Goal: Task Accomplishment & Management: Manage account settings

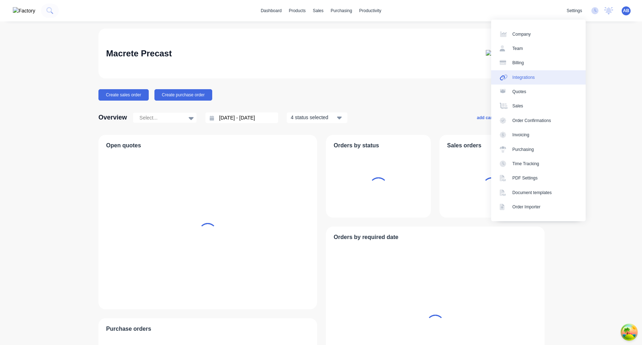
click at [539, 79] on link "Integrations" at bounding box center [538, 77] width 94 height 14
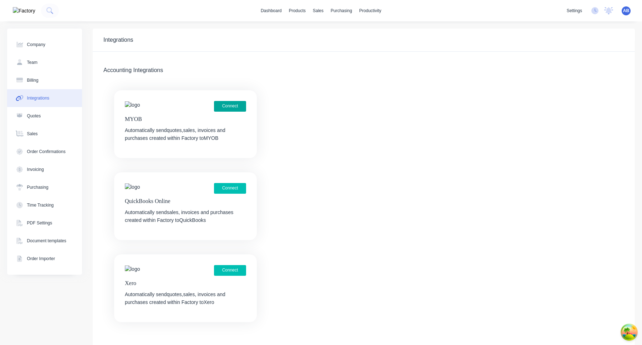
click at [236, 109] on button "Connect" at bounding box center [230, 106] width 32 height 11
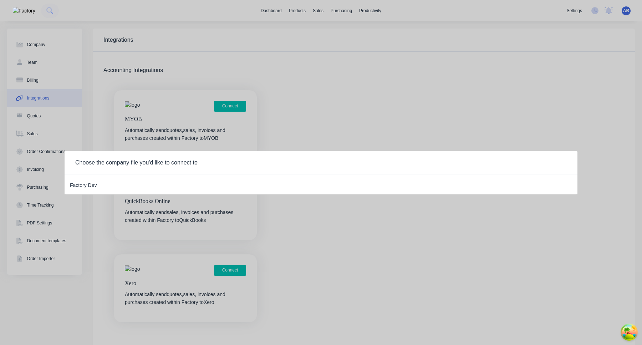
click at [274, 103] on div "Choose the company file you'd like to connect to Factory Dev" at bounding box center [321, 172] width 642 height 345
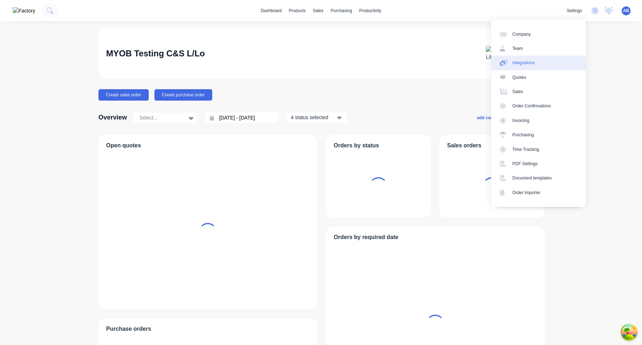
click at [545, 65] on link "Integrations" at bounding box center [538, 63] width 94 height 14
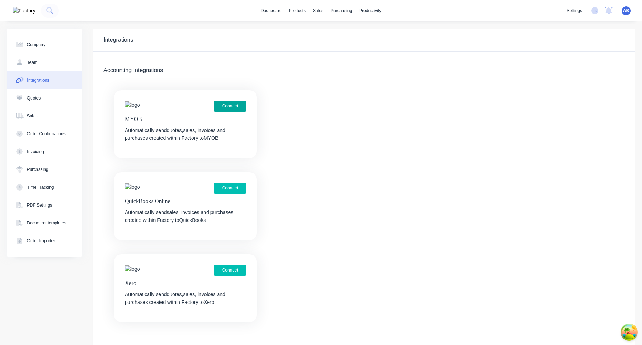
click at [237, 106] on button "Connect" at bounding box center [230, 106] width 32 height 11
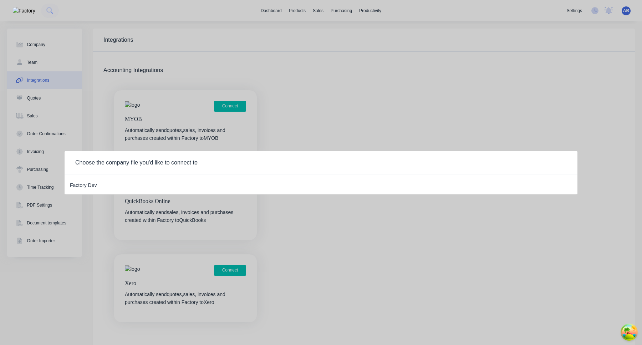
click at [89, 185] on div "Factory Dev" at bounding box center [83, 183] width 27 height 9
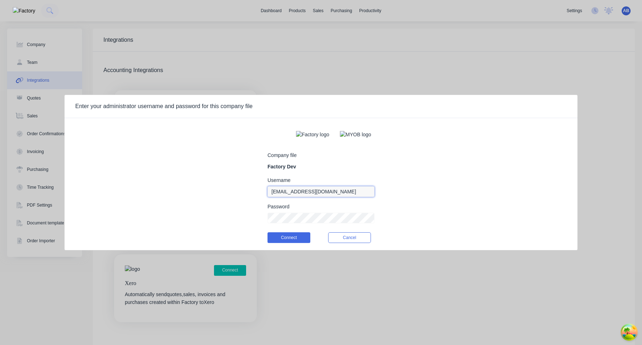
click at [310, 197] on input "aimon@factory.app" at bounding box center [320, 191] width 107 height 11
type input "myob_admin"
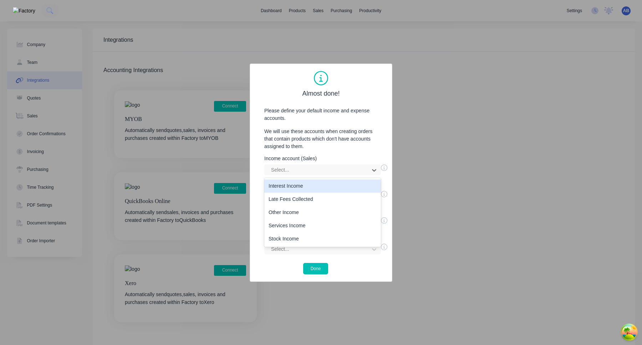
click at [332, 172] on div at bounding box center [317, 169] width 95 height 9
click at [298, 236] on div "Stock Income" at bounding box center [322, 238] width 117 height 13
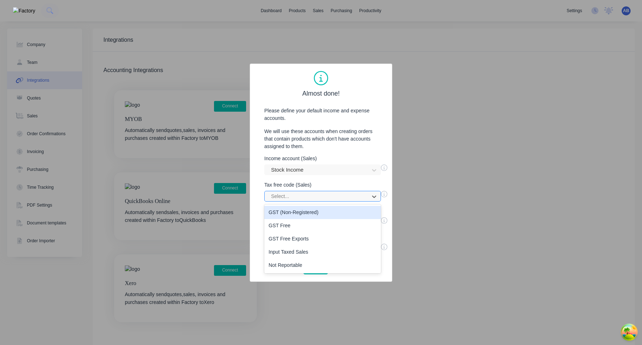
click at [315, 194] on div at bounding box center [317, 196] width 95 height 9
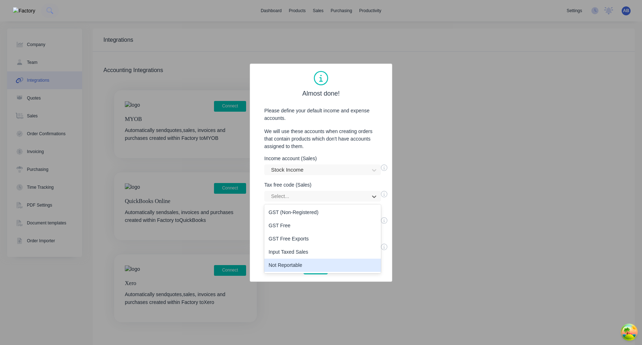
click at [297, 260] on div "Not Reportable" at bounding box center [322, 264] width 117 height 13
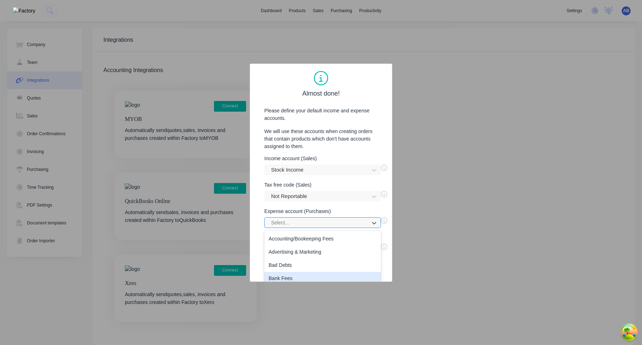
scroll to position [56, 0]
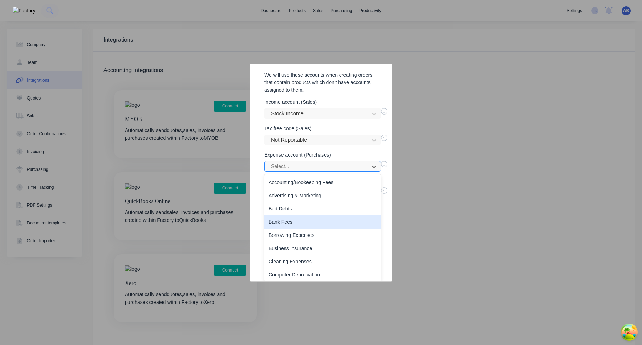
click at [302, 171] on div "Bank Fees, 4 of 50. 50 results available. Use Up and Down to choose options, pr…" at bounding box center [322, 166] width 117 height 11
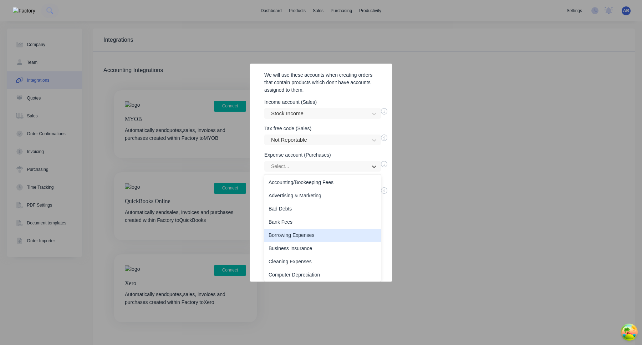
scroll to position [42, 0]
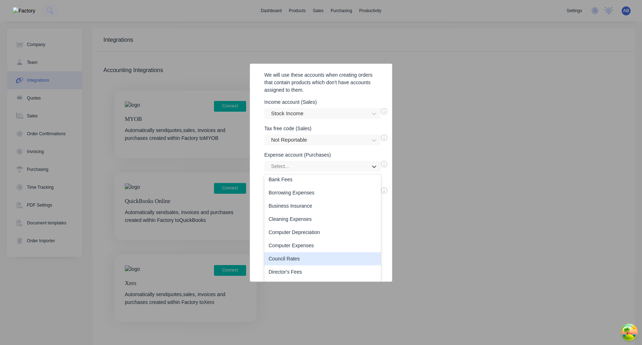
click at [297, 260] on div "Council Rates" at bounding box center [322, 258] width 117 height 13
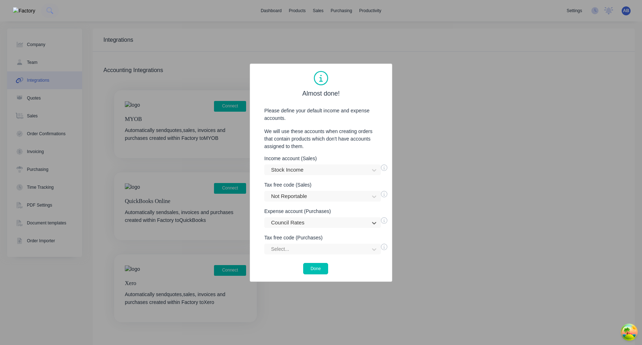
scroll to position [0, 0]
click at [301, 243] on div "Select..." at bounding box center [325, 248] width 123 height 12
click at [301, 249] on div "Select..." at bounding box center [322, 248] width 117 height 11
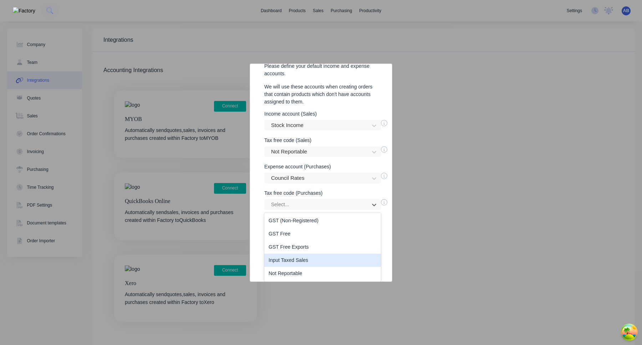
click at [298, 266] on div "Input Taxed Sales" at bounding box center [322, 259] width 117 height 13
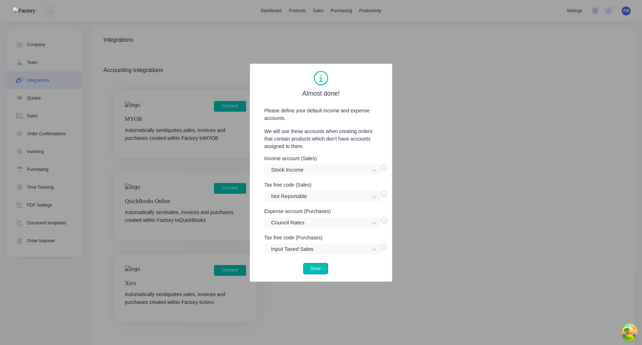
click at [323, 269] on button "Done" at bounding box center [315, 268] width 25 height 11
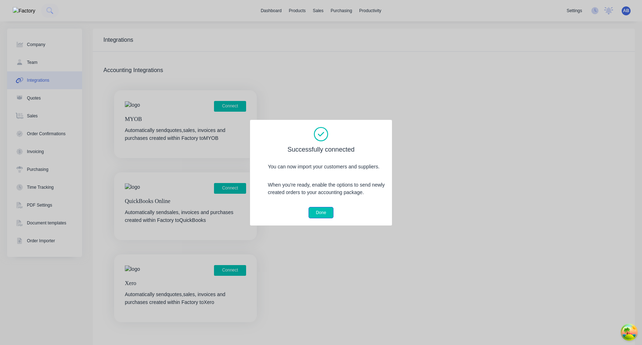
click at [319, 212] on button "Done" at bounding box center [320, 212] width 25 height 11
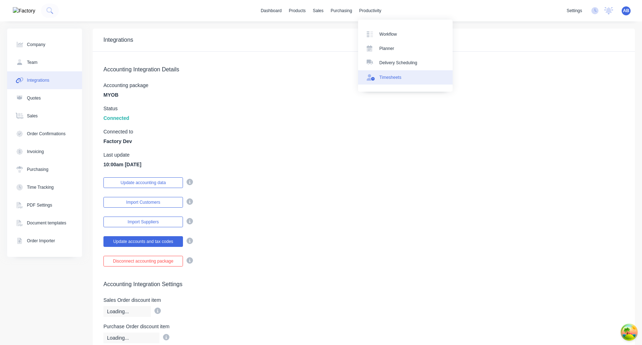
click at [395, 72] on link "Timesheets" at bounding box center [405, 77] width 94 height 14
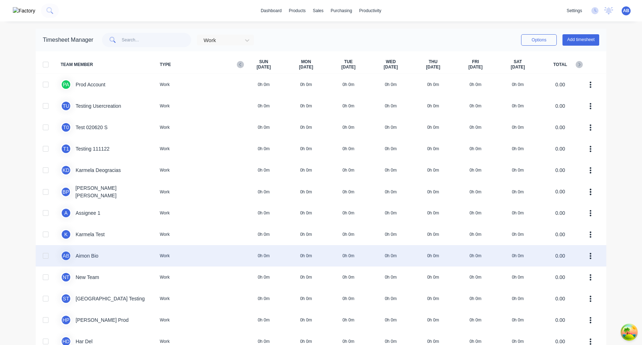
click at [382, 253] on div "A B Aimon Bio Work 0h 0m 0h 0m 0h 0m 0h 0m 0h 0m 0h 0m 0h 0m 0.00" at bounding box center [321, 255] width 570 height 21
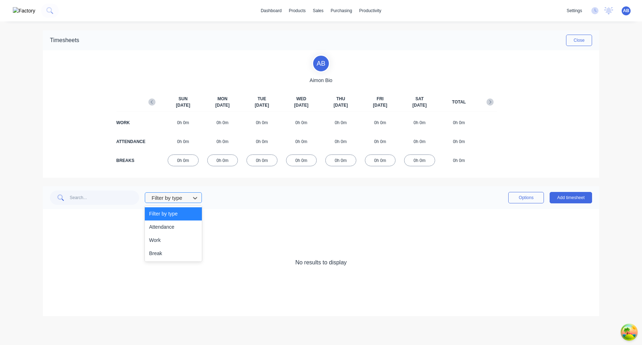
click at [179, 195] on div at bounding box center [169, 198] width 36 height 9
click at [179, 237] on div "Work" at bounding box center [173, 239] width 57 height 13
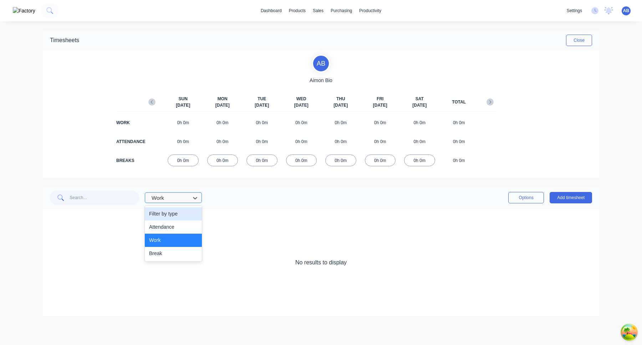
click at [181, 197] on div at bounding box center [169, 198] width 36 height 9
click at [181, 223] on div "Attendance" at bounding box center [173, 226] width 57 height 13
click at [183, 197] on div at bounding box center [169, 198] width 36 height 9
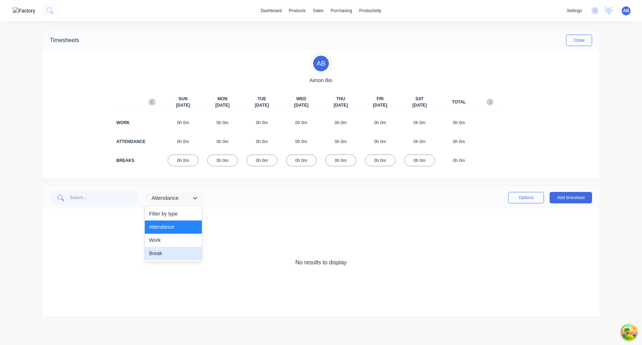
click at [183, 247] on div "Break" at bounding box center [173, 253] width 57 height 13
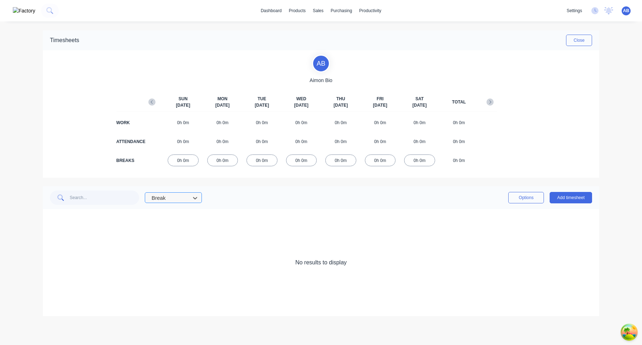
click at [184, 194] on div at bounding box center [169, 198] width 36 height 9
click at [184, 234] on div "Work" at bounding box center [173, 239] width 57 height 13
click at [186, 199] on div "Work" at bounding box center [169, 197] width 40 height 11
click at [186, 252] on div "Break" at bounding box center [173, 253] width 57 height 13
click at [192, 199] on icon at bounding box center [194, 197] width 7 height 7
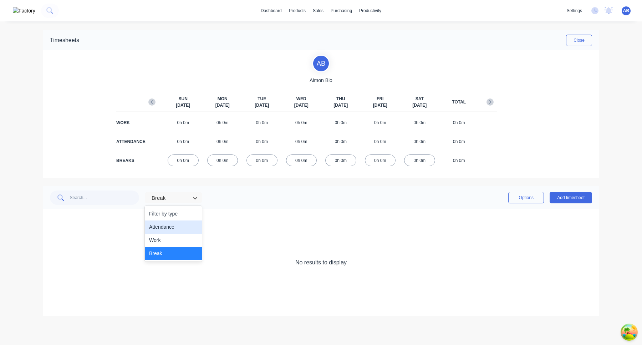
click at [183, 225] on div "Attendance" at bounding box center [173, 226] width 57 height 13
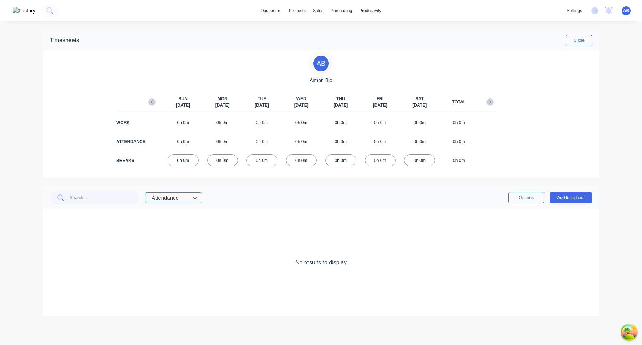
click at [183, 199] on div at bounding box center [169, 198] width 36 height 9
click at [181, 237] on div "Work" at bounding box center [173, 239] width 57 height 13
click at [185, 208] on div "Work Options Add timesheet" at bounding box center [321, 197] width 556 height 23
click at [185, 199] on div at bounding box center [169, 198] width 36 height 9
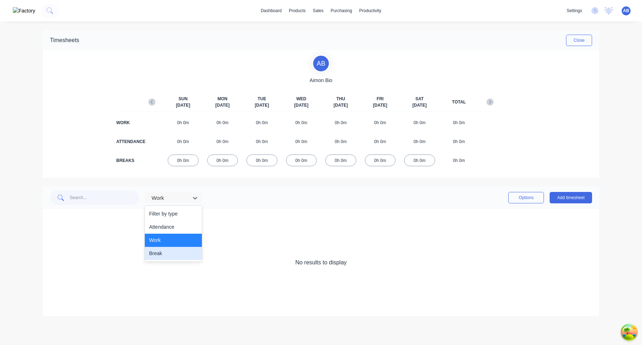
click at [184, 248] on div "Break" at bounding box center [173, 253] width 57 height 13
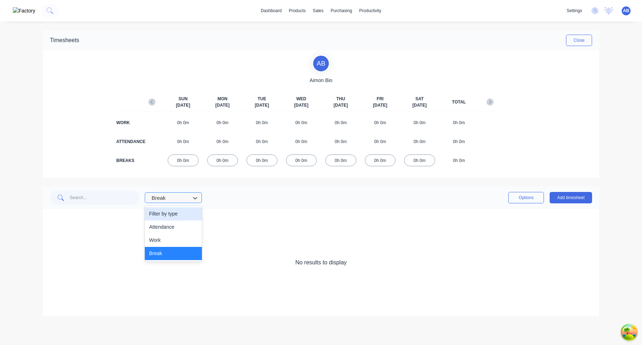
click at [186, 201] on div at bounding box center [169, 198] width 36 height 9
click at [178, 242] on div "Work" at bounding box center [173, 239] width 57 height 13
click at [186, 198] on div at bounding box center [169, 198] width 36 height 9
click at [186, 215] on div "Filter by type" at bounding box center [173, 213] width 57 height 13
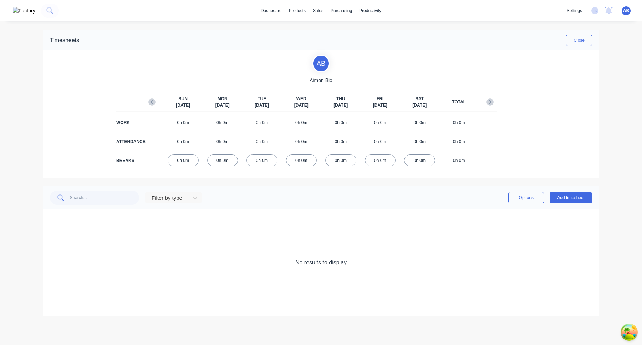
click at [441, 205] on div "Filter by type Options Add timesheet" at bounding box center [321, 197] width 556 height 23
click at [560, 193] on button "Add timesheet" at bounding box center [570, 197] width 42 height 11
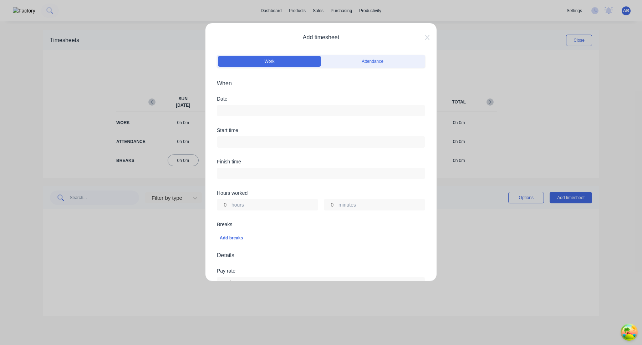
click at [316, 112] on input at bounding box center [320, 110] width 207 height 11
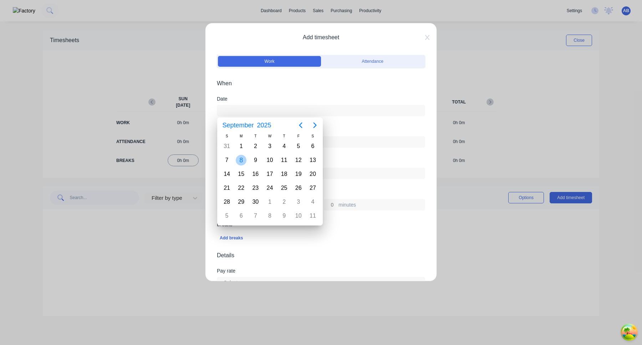
click at [243, 158] on div "8" at bounding box center [241, 160] width 11 height 11
type input "[DATE]"
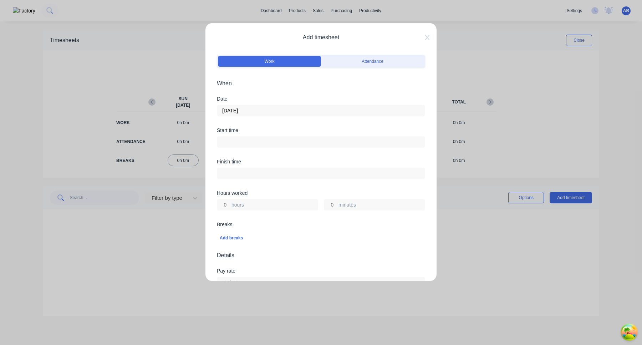
click at [265, 142] on input at bounding box center [320, 142] width 207 height 11
type input "09:10 AM"
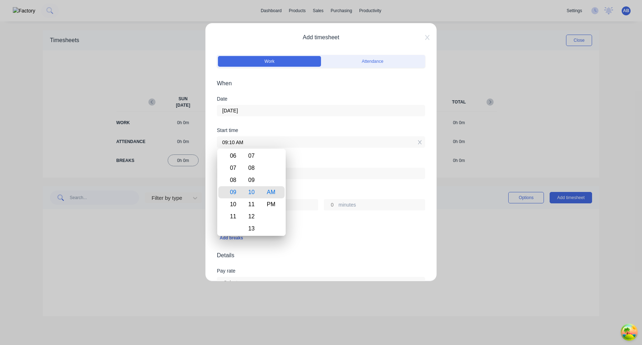
click at [312, 190] on div "Finish time" at bounding box center [321, 174] width 208 height 31
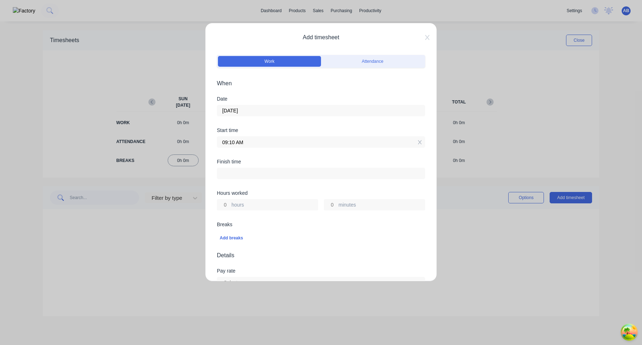
click at [227, 202] on input "hours" at bounding box center [223, 204] width 12 height 11
type input "1"
type input "10:10 AM"
type input "0"
click at [288, 217] on div "Hours worked 1 hours 0 minutes" at bounding box center [321, 205] width 208 height 31
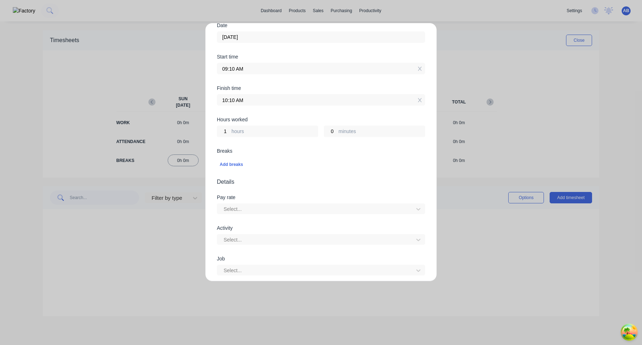
scroll to position [114, 0]
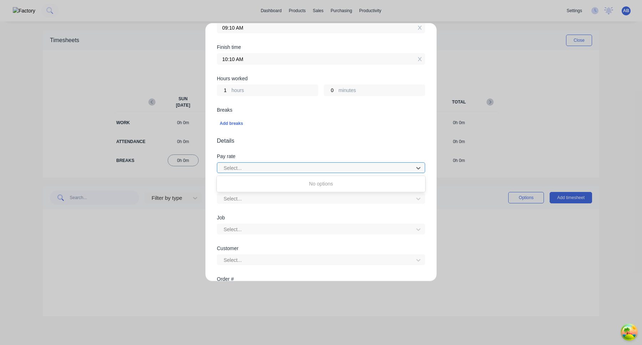
click at [268, 168] on div at bounding box center [316, 168] width 187 height 9
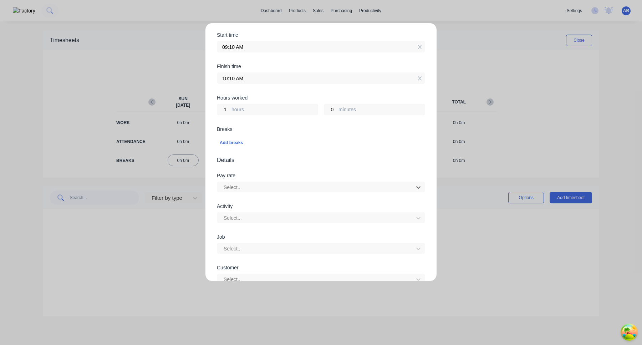
scroll to position [250, 0]
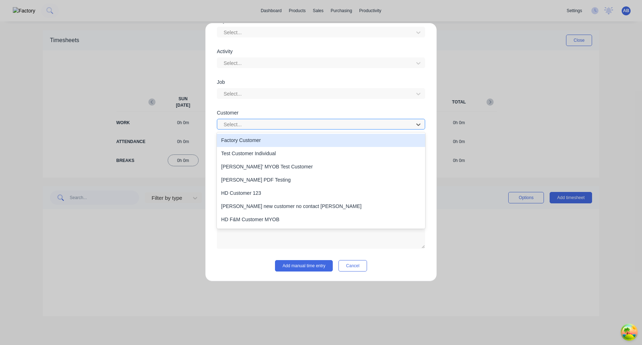
click at [308, 127] on div at bounding box center [316, 124] width 187 height 9
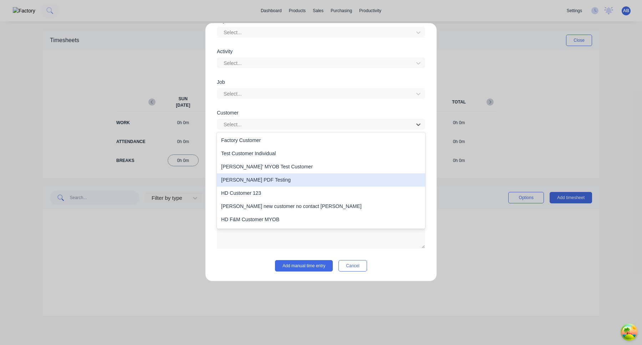
click at [296, 193] on div "HD Customer 123" at bounding box center [321, 192] width 208 height 13
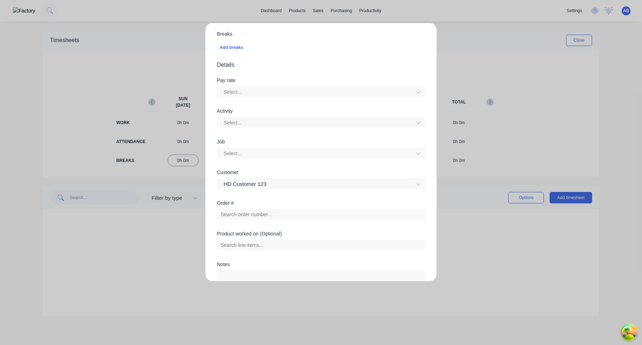
scroll to position [153, 0]
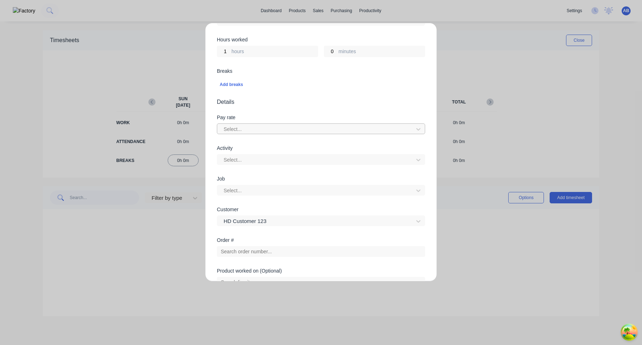
click at [286, 127] on div at bounding box center [316, 129] width 187 height 9
click at [345, 94] on div "Breaks Add breaks" at bounding box center [321, 82] width 208 height 29
click at [492, 175] on div "Add timesheet Work Attendance When Date 08/09/2025 Start time 09:10 AM Finish t…" at bounding box center [321, 172] width 642 height 345
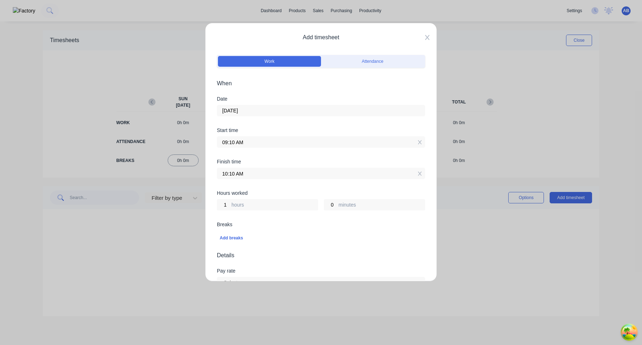
click at [427, 37] on icon at bounding box center [427, 37] width 4 height 5
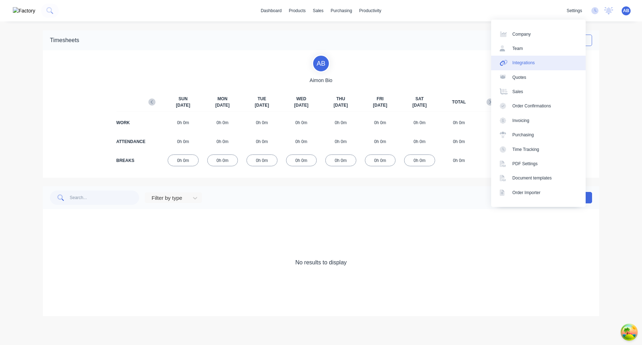
click at [543, 64] on link "Integrations" at bounding box center [538, 63] width 94 height 14
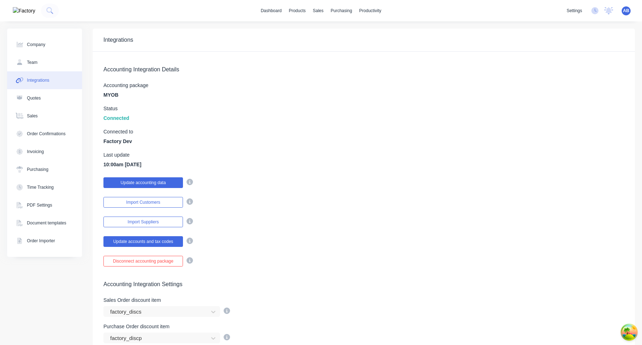
click at [170, 185] on button "Update accounting data" at bounding box center [142, 182] width 79 height 11
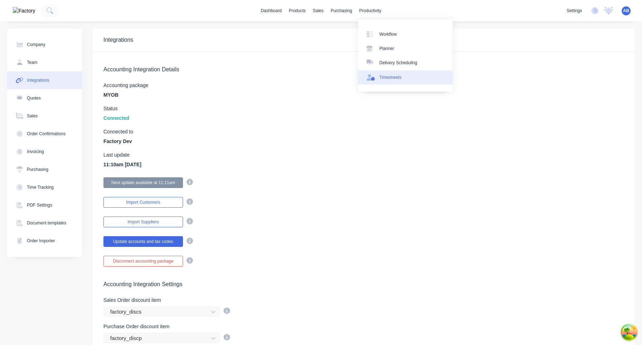
click at [389, 79] on div "Timesheets" at bounding box center [390, 77] width 22 height 6
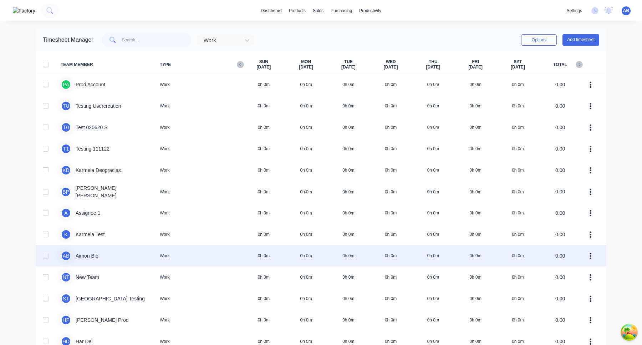
click at [399, 251] on div "A B Aimon Bio Work 0h 0m 0h 0m 0h 0m 0h 0m 0h 0m 0h 0m 0h 0m 0.00" at bounding box center [321, 255] width 570 height 21
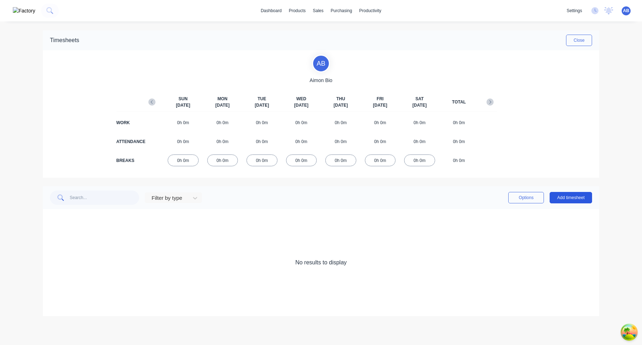
click at [570, 199] on button "Add timesheet" at bounding box center [570, 197] width 42 height 11
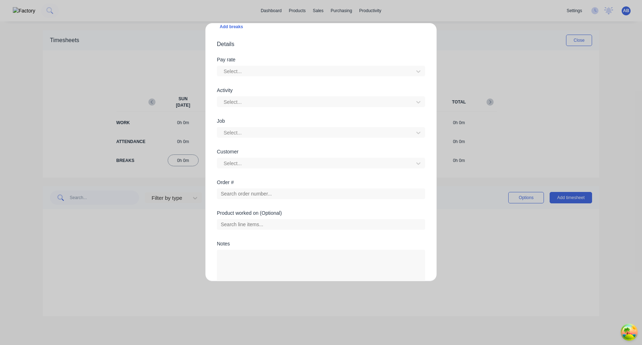
scroll to position [209, 0]
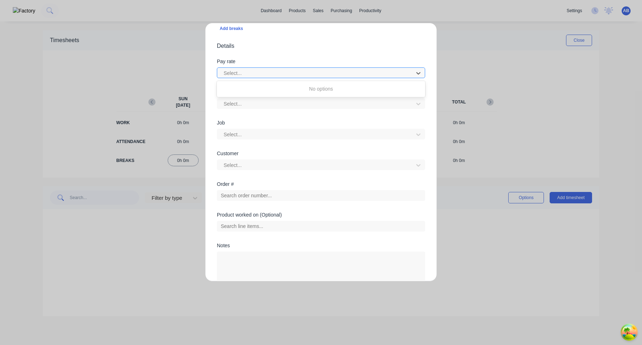
click at [283, 72] on div at bounding box center [316, 73] width 187 height 9
click at [284, 75] on div at bounding box center [316, 73] width 187 height 9
click at [286, 71] on div at bounding box center [316, 73] width 187 height 9
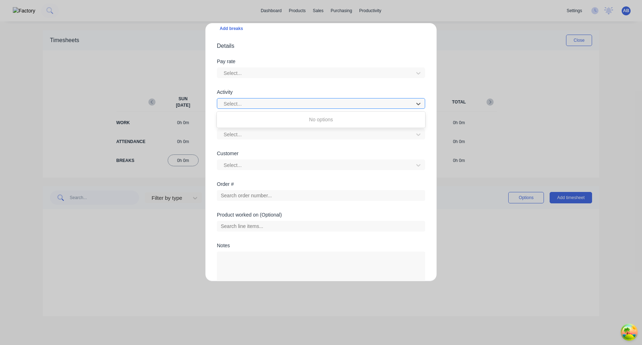
click at [370, 104] on div at bounding box center [316, 103] width 187 height 9
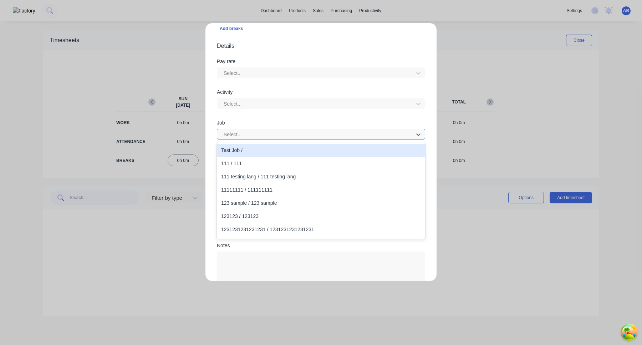
click at [365, 137] on div at bounding box center [316, 134] width 187 height 9
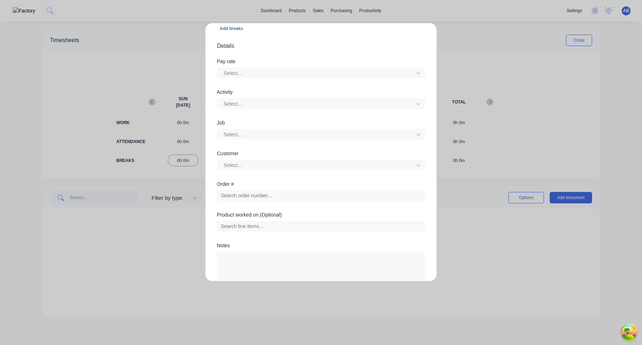
click at [363, 115] on div "Activity Select..." at bounding box center [321, 104] width 208 height 31
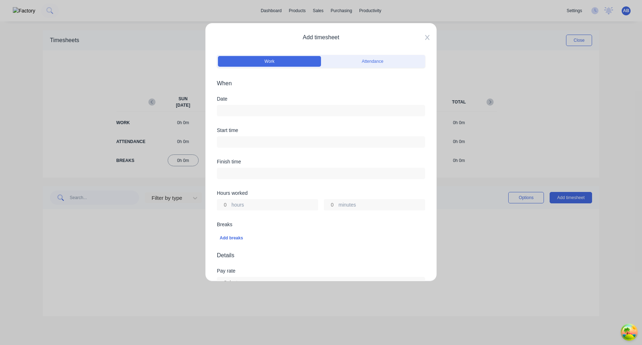
click at [428, 36] on icon at bounding box center [427, 37] width 4 height 5
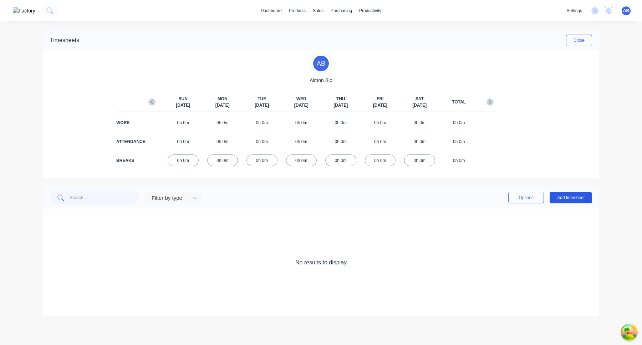
click at [573, 194] on button "Add timesheet" at bounding box center [570, 197] width 42 height 11
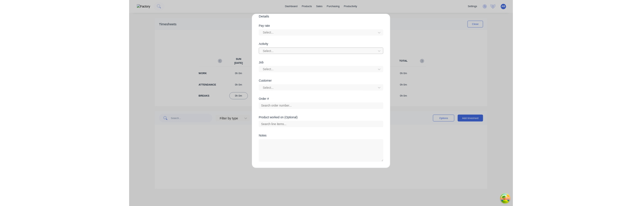
scroll to position [229, 0]
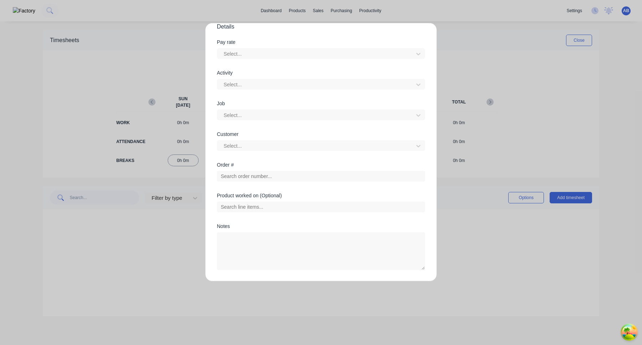
click at [268, 45] on div "Pay rate Select..." at bounding box center [321, 49] width 208 height 19
click at [268, 50] on div at bounding box center [316, 54] width 187 height 9
click at [139, 75] on div "Add timesheet Work Attendance When Date Start time Finish time Hours worked hou…" at bounding box center [321, 172] width 642 height 345
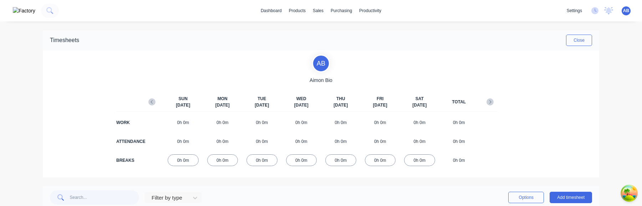
scroll to position [119, 0]
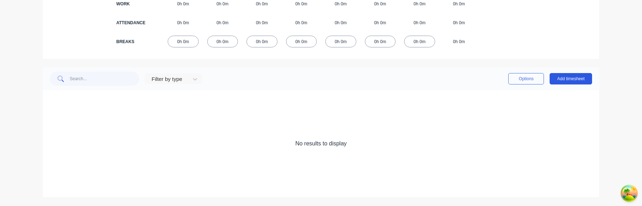
click at [573, 78] on button "Add timesheet" at bounding box center [570, 78] width 42 height 11
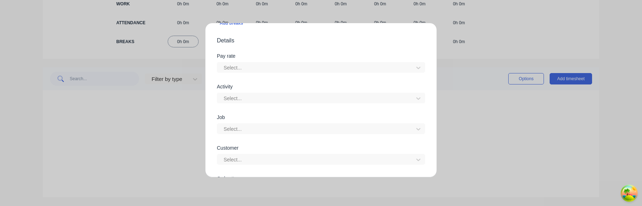
scroll to position [214, 0]
click at [303, 72] on div at bounding box center [316, 68] width 187 height 9
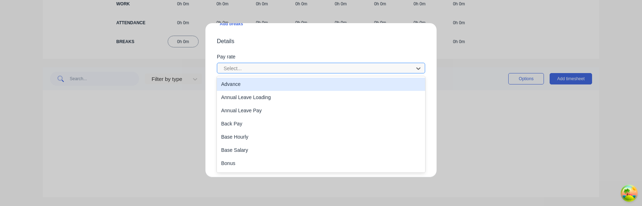
click at [303, 67] on div at bounding box center [316, 68] width 187 height 9
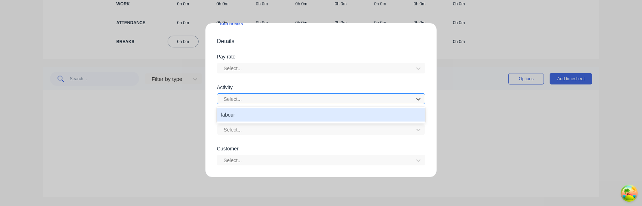
click at [301, 98] on div at bounding box center [316, 99] width 187 height 9
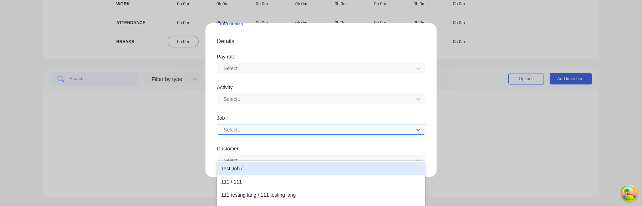
click at [292, 131] on div at bounding box center [316, 129] width 187 height 9
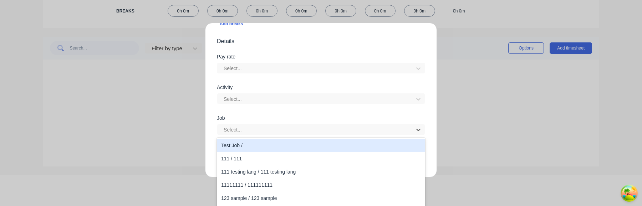
scroll to position [0, 0]
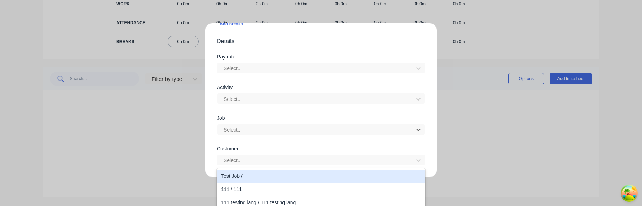
click at [297, 108] on div "Activity Select..." at bounding box center [321, 100] width 208 height 31
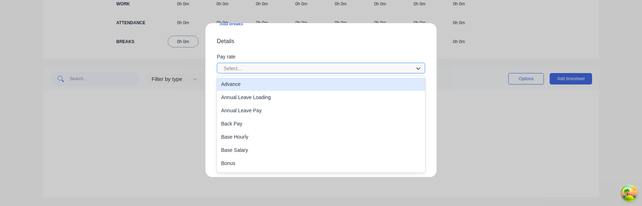
click at [346, 69] on div at bounding box center [316, 68] width 187 height 9
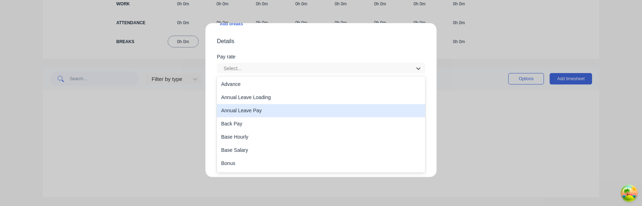
click at [333, 113] on div "Annual Leave Pay" at bounding box center [321, 110] width 208 height 13
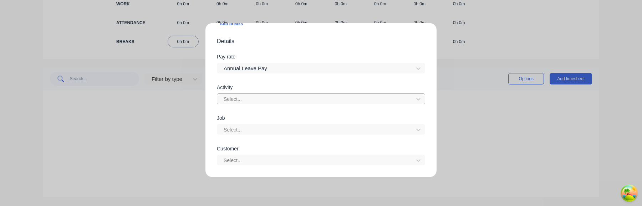
click at [325, 99] on div at bounding box center [316, 99] width 187 height 9
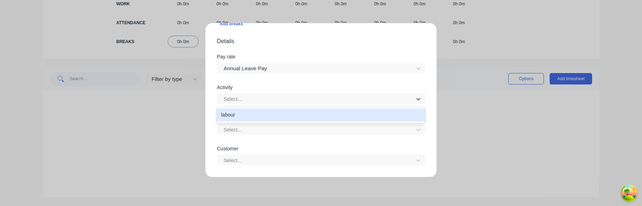
click at [323, 114] on div "labour" at bounding box center [321, 114] width 208 height 13
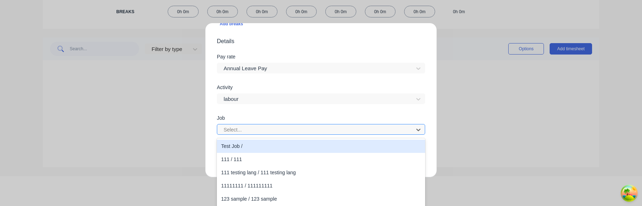
scroll to position [31, 0]
click at [321, 134] on div "Select..." at bounding box center [316, 129] width 191 height 11
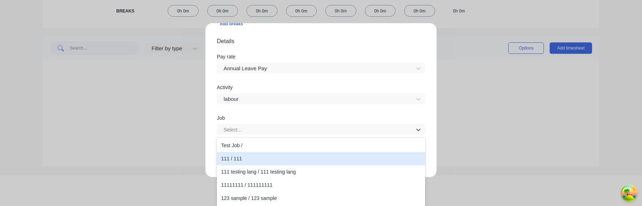
click at [314, 166] on div "111 testing lang / 111 testing lang" at bounding box center [321, 171] width 208 height 13
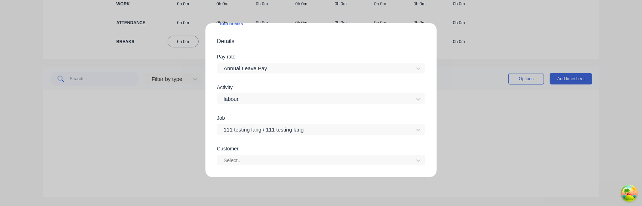
scroll to position [0, 0]
click at [313, 145] on div "Job 111 testing lang / 111 testing lang" at bounding box center [321, 130] width 208 height 31
click at [313, 158] on div at bounding box center [316, 160] width 187 height 9
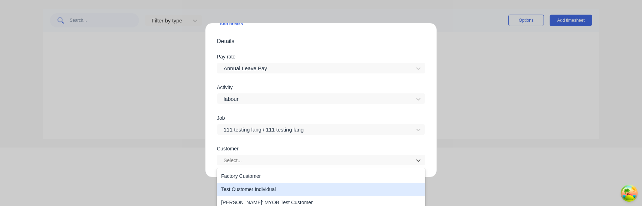
click at [304, 189] on div "Test Customer Individual" at bounding box center [321, 189] width 208 height 13
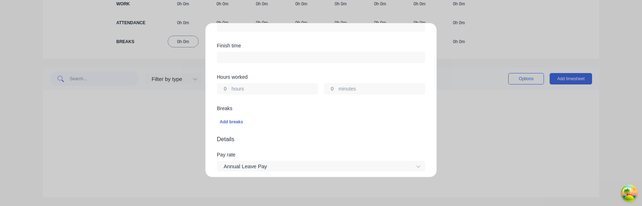
scroll to position [0, 0]
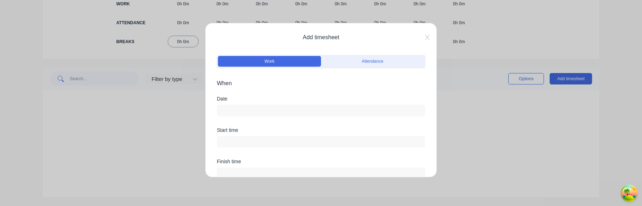
click at [272, 113] on input at bounding box center [320, 110] width 207 height 11
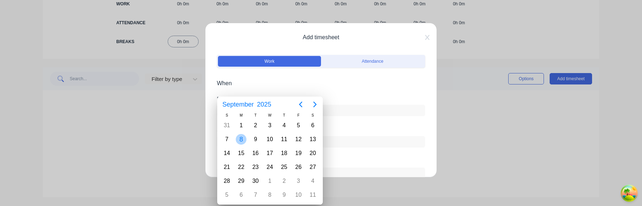
click at [243, 141] on div "8" at bounding box center [241, 139] width 11 height 11
type input "[DATE]"
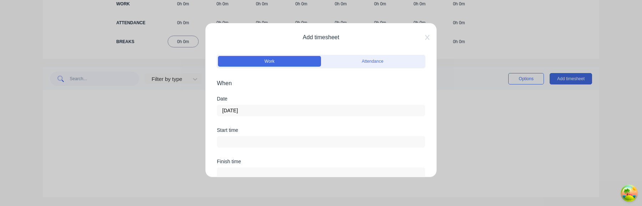
click at [317, 131] on div "Start time" at bounding box center [321, 130] width 208 height 5
click at [317, 138] on input at bounding box center [320, 142] width 207 height 11
type input "09:15 AM"
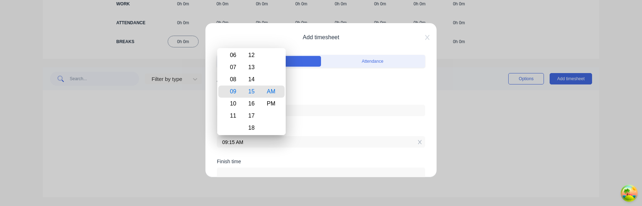
click at [323, 125] on div "Date 08/09/2025" at bounding box center [321, 111] width 208 height 31
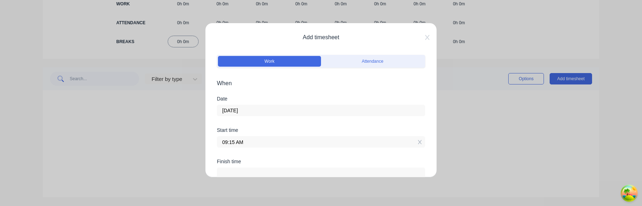
scroll to position [111, 0]
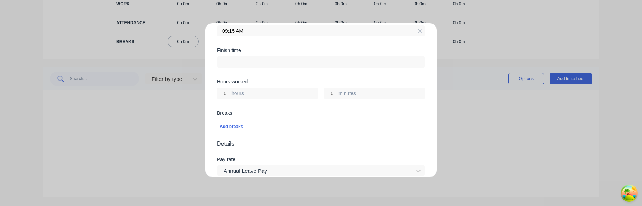
click at [227, 92] on input "hours" at bounding box center [223, 93] width 12 height 11
type input "1"
type input "10:15 AM"
type input "0"
click at [290, 120] on div "Add breaks" at bounding box center [321, 126] width 208 height 15
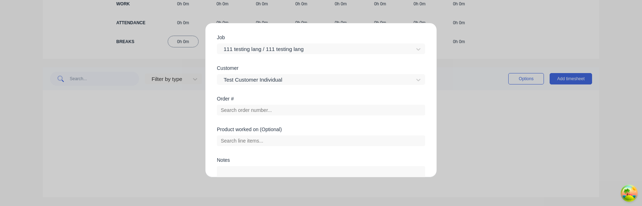
scroll to position [354, 0]
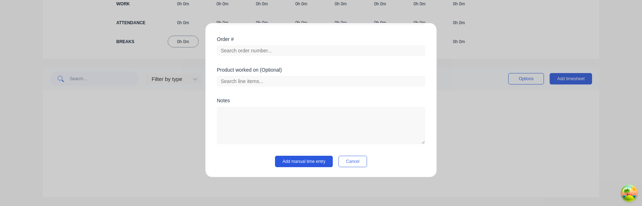
click at [302, 164] on button "Add manual time entry" at bounding box center [304, 161] width 58 height 11
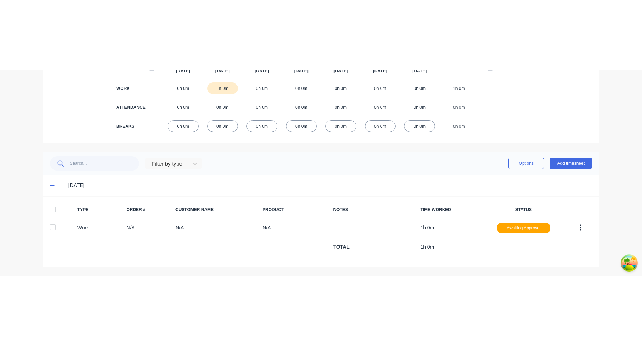
scroll to position [103, 0]
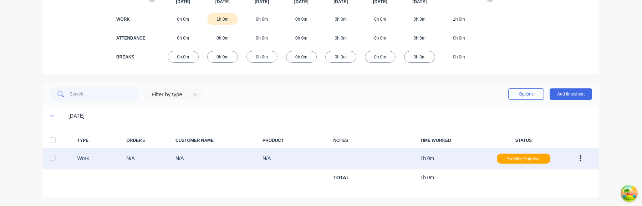
click at [579, 156] on button "button" at bounding box center [580, 158] width 17 height 13
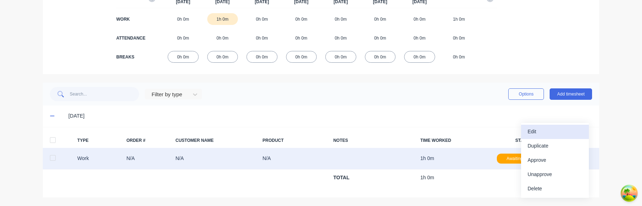
click at [563, 133] on div "Edit" at bounding box center [554, 132] width 55 height 10
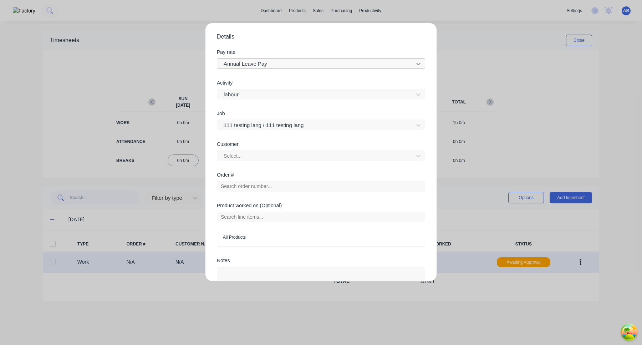
scroll to position [0, 0]
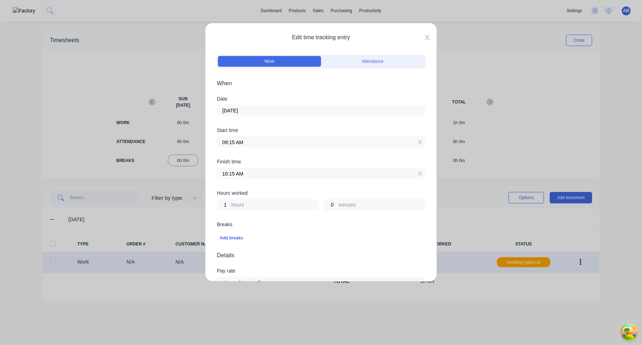
click at [426, 38] on icon at bounding box center [427, 37] width 4 height 5
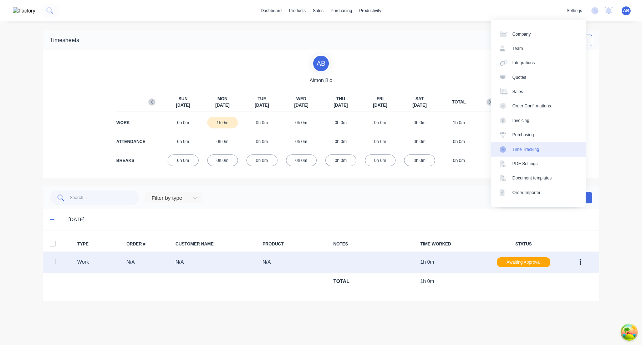
click at [538, 149] on div "Time Tracking" at bounding box center [525, 149] width 27 height 6
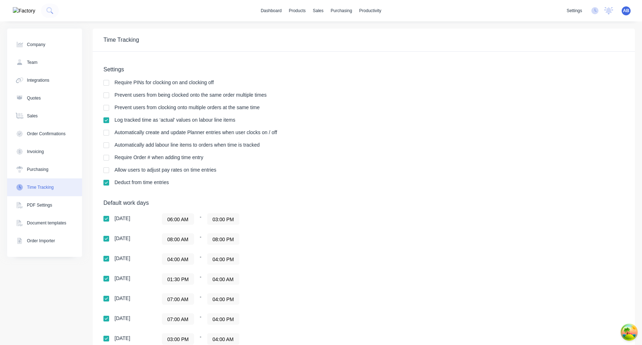
click at [202, 171] on div "Allow users to adjust pay rates on time entries" at bounding box center [165, 169] width 102 height 5
click at [216, 170] on div "Allow users to adjust pay rates on time entries" at bounding box center [165, 169] width 102 height 5
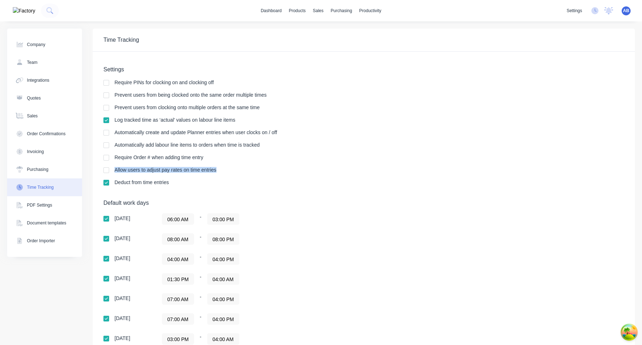
click at [216, 170] on div "Allow users to adjust pay rates on time entries" at bounding box center [165, 169] width 102 height 5
click at [395, 78] on div "Timesheets" at bounding box center [390, 77] width 22 height 6
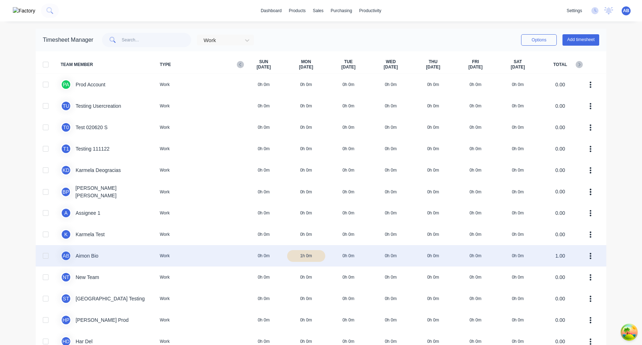
click at [267, 256] on div "A B Aimon Bio Work 0h 0m 1h 0m 0h 0m 0h 0m 0h 0m 0h 0m 0h 0m 1.00" at bounding box center [321, 255] width 570 height 21
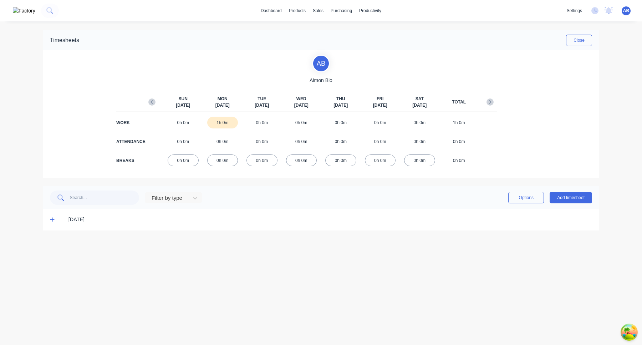
click at [53, 222] on span at bounding box center [53, 219] width 7 height 7
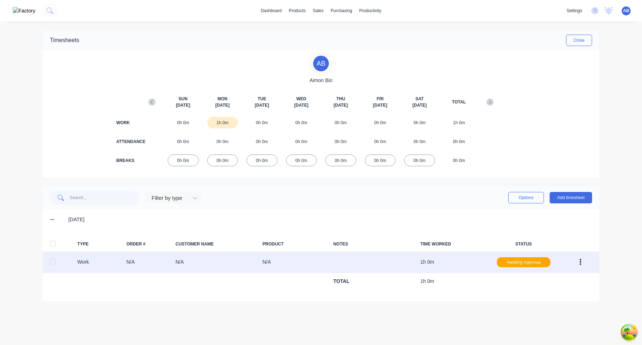
click at [580, 258] on icon "button" at bounding box center [580, 262] width 2 height 8
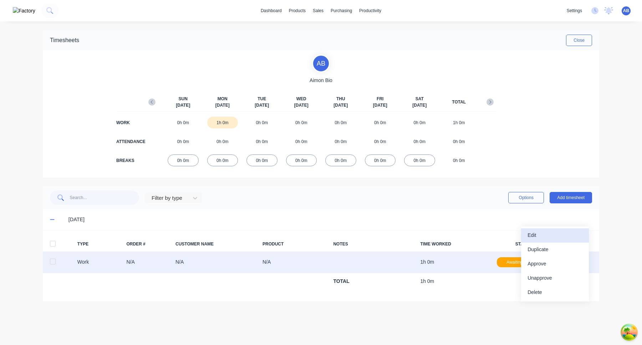
click at [563, 235] on div "Edit" at bounding box center [554, 235] width 55 height 10
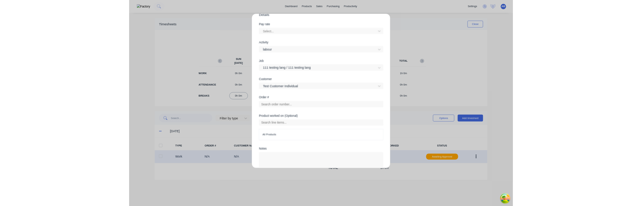
scroll to position [191, 0]
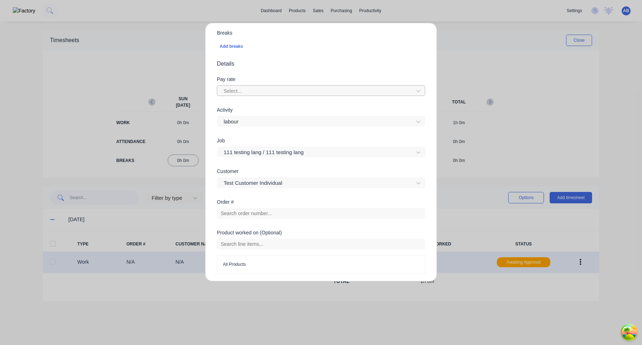
click at [375, 94] on div at bounding box center [316, 91] width 187 height 9
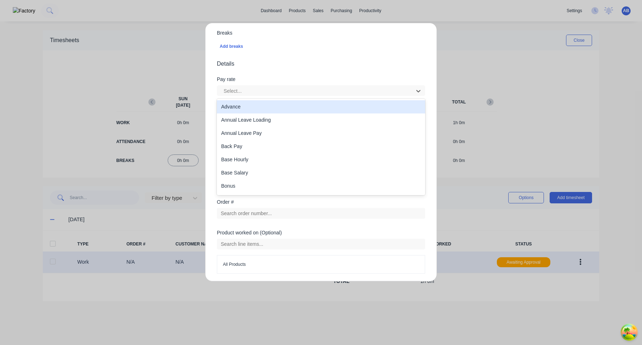
click at [376, 66] on span "Details" at bounding box center [321, 64] width 208 height 9
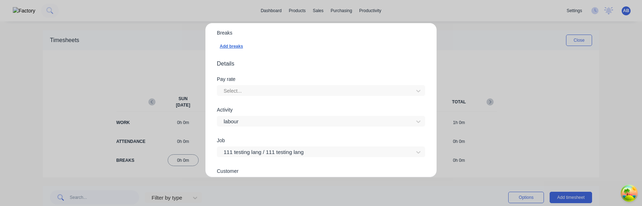
scroll to position [0, 0]
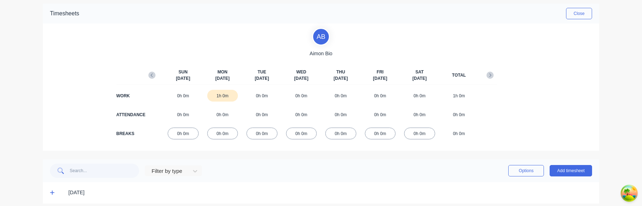
scroll to position [33, 0]
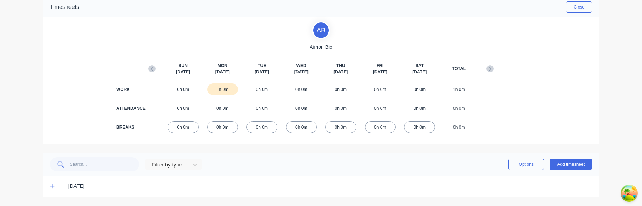
click at [51, 189] on span at bounding box center [53, 186] width 7 height 7
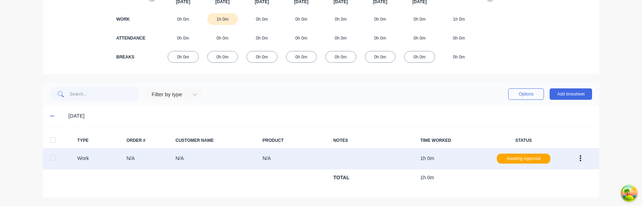
click at [586, 156] on button "button" at bounding box center [580, 158] width 17 height 13
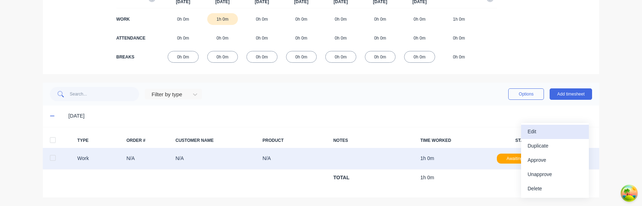
click at [556, 132] on div "Edit" at bounding box center [554, 132] width 55 height 10
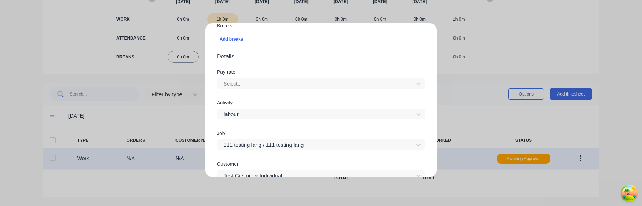
scroll to position [0, 0]
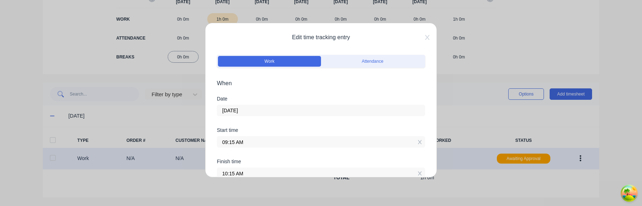
click at [427, 36] on icon at bounding box center [427, 38] width 4 height 6
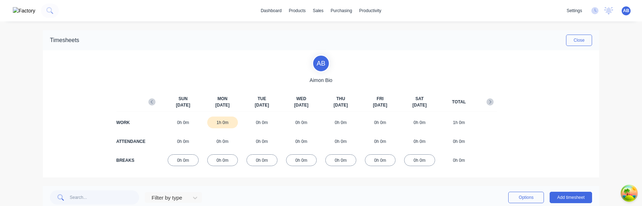
scroll to position [33, 0]
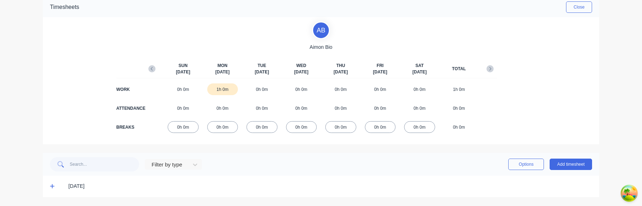
click at [52, 187] on icon at bounding box center [52, 186] width 4 height 4
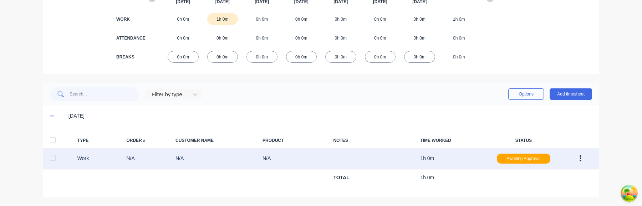
click at [581, 159] on icon "button" at bounding box center [580, 159] width 2 height 8
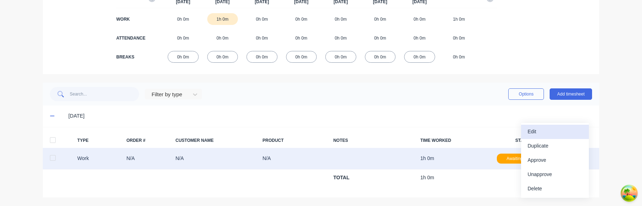
click at [565, 132] on div "Edit" at bounding box center [554, 132] width 55 height 10
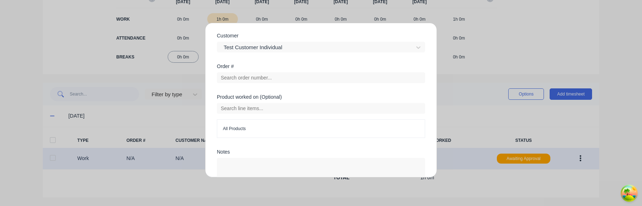
scroll to position [378, 0]
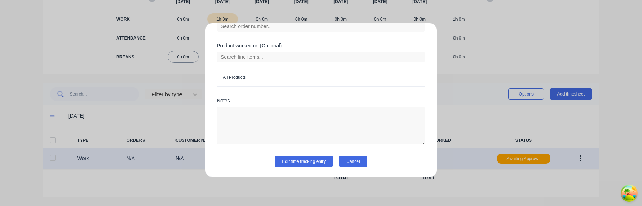
click at [363, 163] on button "Cancel" at bounding box center [353, 161] width 28 height 11
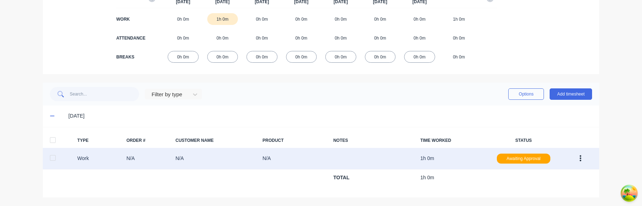
scroll to position [0, 0]
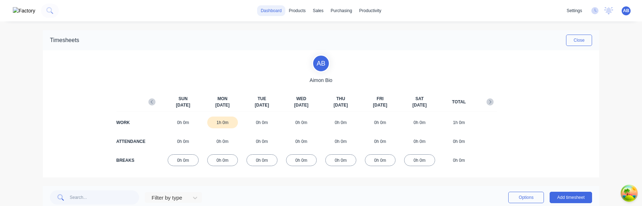
click at [268, 12] on link "dashboard" at bounding box center [271, 10] width 28 height 11
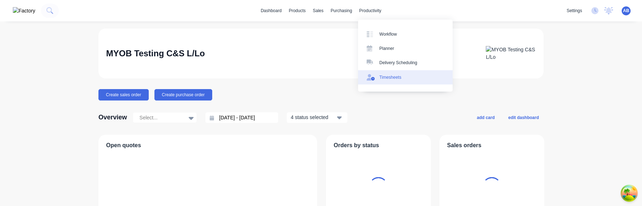
click at [389, 77] on div "Timesheets" at bounding box center [390, 77] width 22 height 6
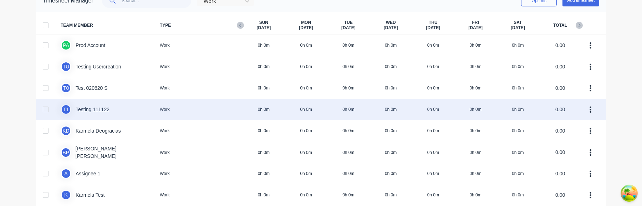
scroll to position [94, 0]
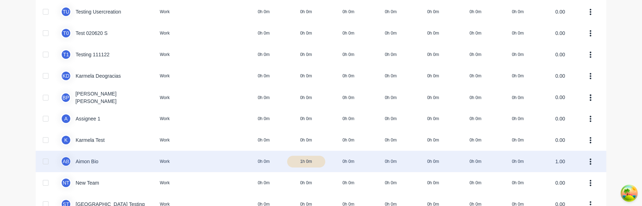
click at [478, 159] on div "A B Aimon Bio Work 0h 0m 1h 0m 0h 0m 0h 0m 0h 0m 0h 0m 0h 0m 1.00" at bounding box center [321, 161] width 570 height 21
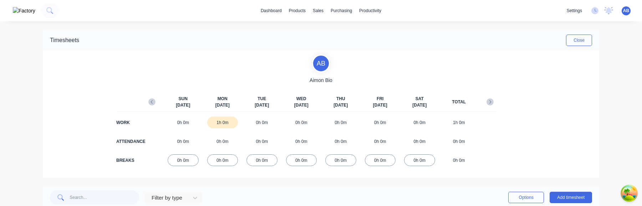
scroll to position [33, 0]
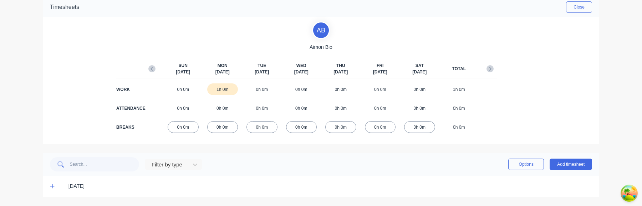
click at [51, 186] on icon at bounding box center [52, 186] width 4 height 4
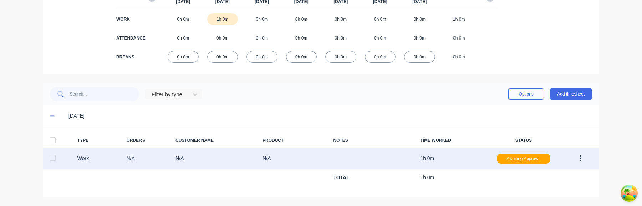
click at [581, 160] on button "button" at bounding box center [580, 158] width 17 height 13
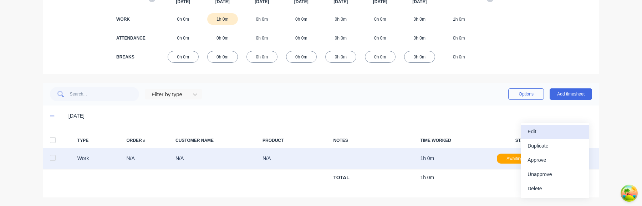
click at [558, 132] on div "Edit" at bounding box center [554, 132] width 55 height 10
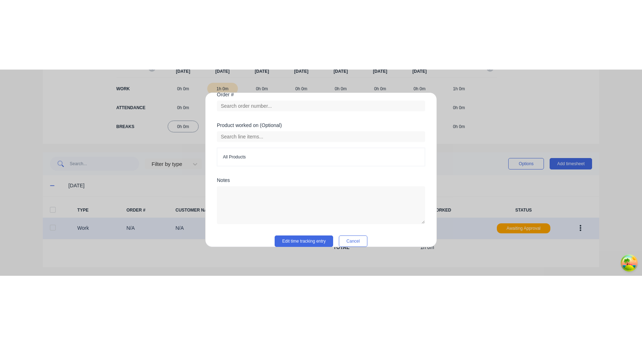
scroll to position [378, 0]
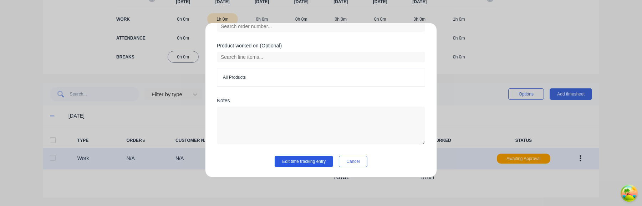
click at [309, 163] on button "Edit time tracking entry" at bounding box center [303, 161] width 58 height 11
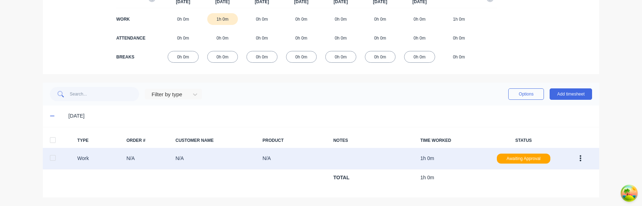
scroll to position [0, 0]
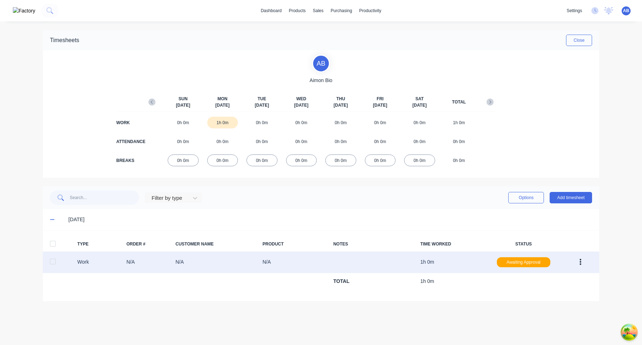
click at [51, 206] on div at bounding box center [53, 243] width 14 height 14
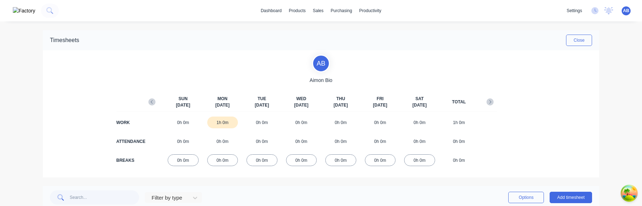
scroll to position [103, 0]
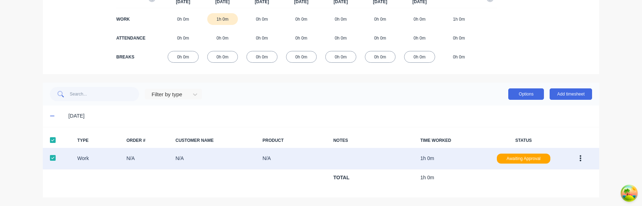
click at [519, 97] on button "Options" at bounding box center [526, 93] width 36 height 11
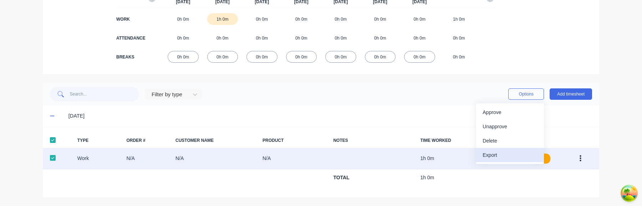
click at [511, 154] on div "Export" at bounding box center [509, 155] width 55 height 10
click at [584, 159] on button "button" at bounding box center [580, 158] width 17 height 13
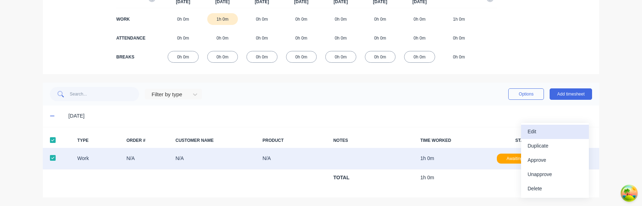
click at [561, 136] on div "Edit" at bounding box center [554, 132] width 55 height 10
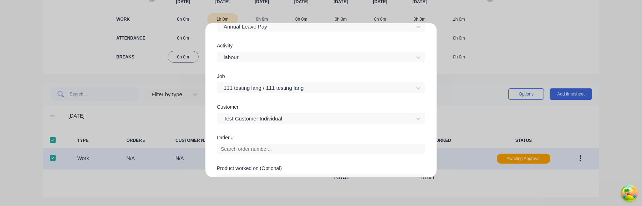
scroll to position [262, 0]
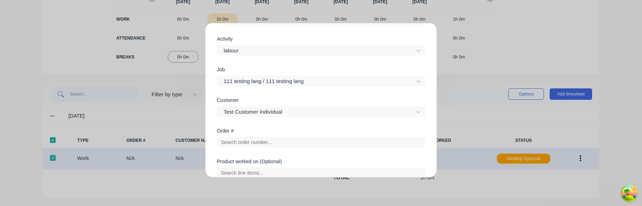
click at [304, 119] on div "Customer Test Customer Individual" at bounding box center [321, 113] width 208 height 31
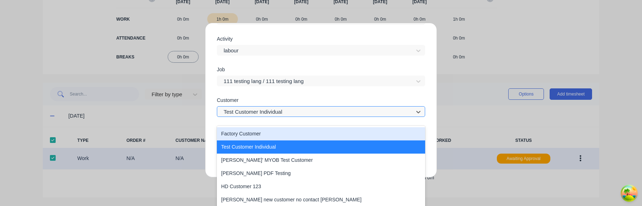
scroll to position [13, 0]
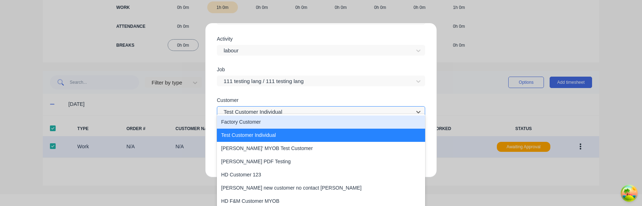
click at [304, 115] on div at bounding box center [316, 112] width 187 height 9
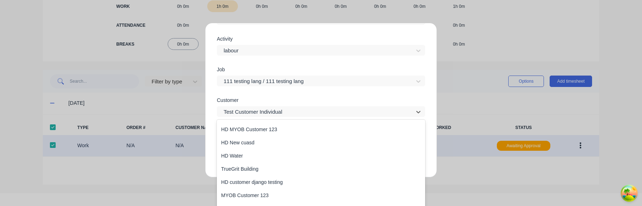
scroll to position [112, 0]
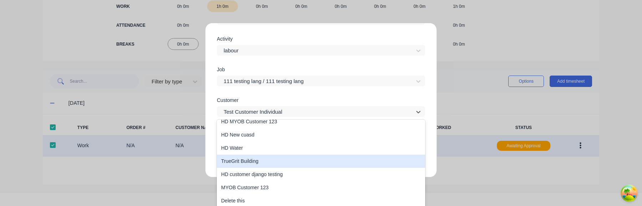
click at [288, 160] on div "TrueGrit Building" at bounding box center [321, 161] width 208 height 13
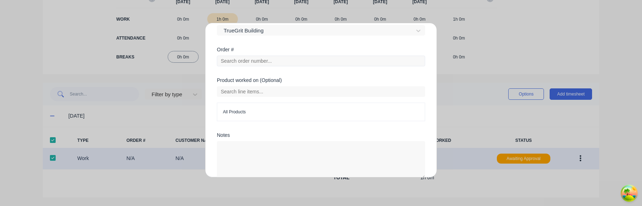
scroll to position [374, 0]
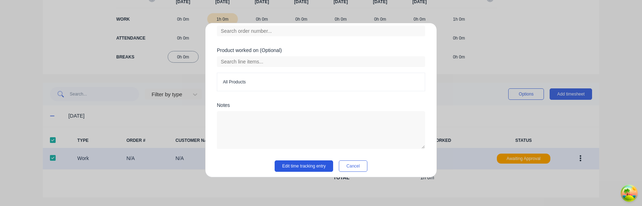
click at [314, 166] on button "Edit time tracking entry" at bounding box center [303, 165] width 58 height 11
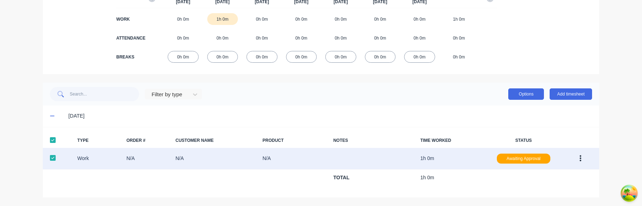
click at [529, 91] on button "Options" at bounding box center [526, 93] width 36 height 11
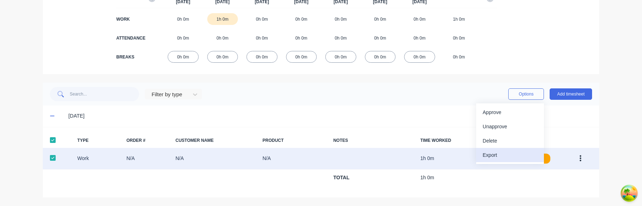
click at [502, 156] on div "Export" at bounding box center [509, 155] width 55 height 10
click at [484, 159] on div "Export" at bounding box center [509, 155] width 55 height 10
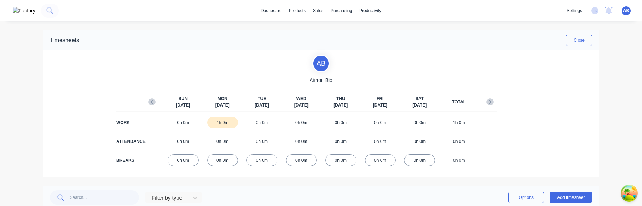
scroll to position [33, 0]
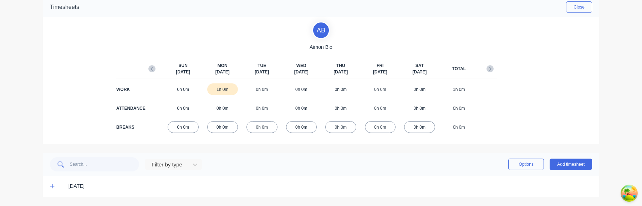
click at [55, 186] on span at bounding box center [53, 186] width 7 height 7
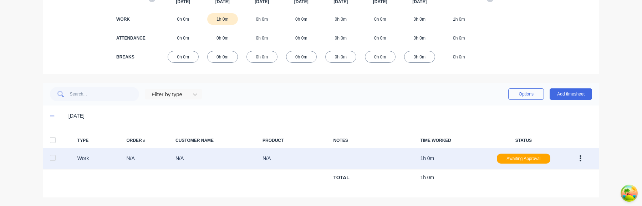
click at [53, 163] on div at bounding box center [53, 158] width 14 height 14
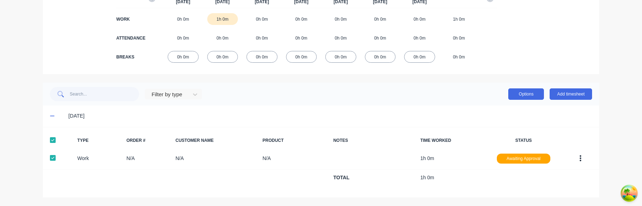
click at [524, 96] on button "Options" at bounding box center [526, 93] width 36 height 11
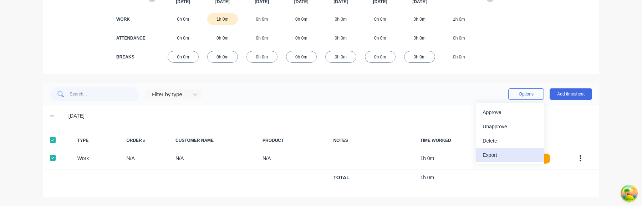
click at [500, 154] on div "Export" at bounding box center [509, 155] width 55 height 10
click at [513, 155] on div "Export" at bounding box center [509, 155] width 55 height 10
click at [518, 156] on div "Export" at bounding box center [509, 155] width 55 height 10
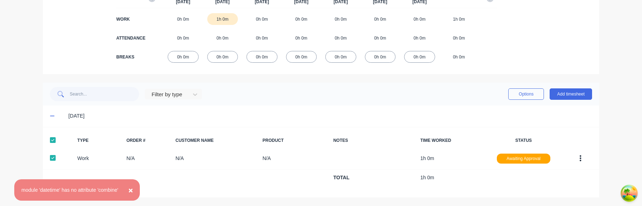
click at [133, 191] on span "×" at bounding box center [130, 190] width 4 height 8
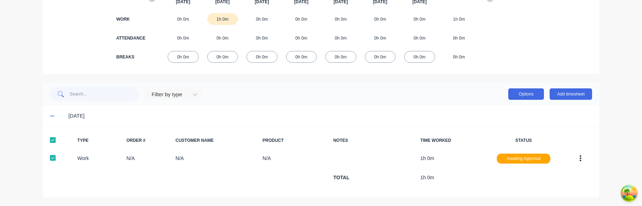
click at [528, 98] on button "Options" at bounding box center [526, 93] width 36 height 11
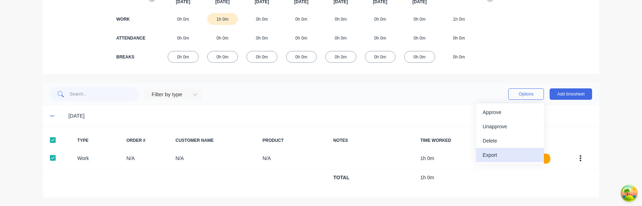
click at [505, 157] on div "Export" at bounding box center [509, 155] width 55 height 10
click at [505, 160] on button "Export" at bounding box center [510, 155] width 68 height 14
click at [500, 158] on div "Export" at bounding box center [509, 155] width 55 height 10
click at [492, 158] on div "Export" at bounding box center [509, 155] width 55 height 10
